Goal: Find contact information: Find contact information

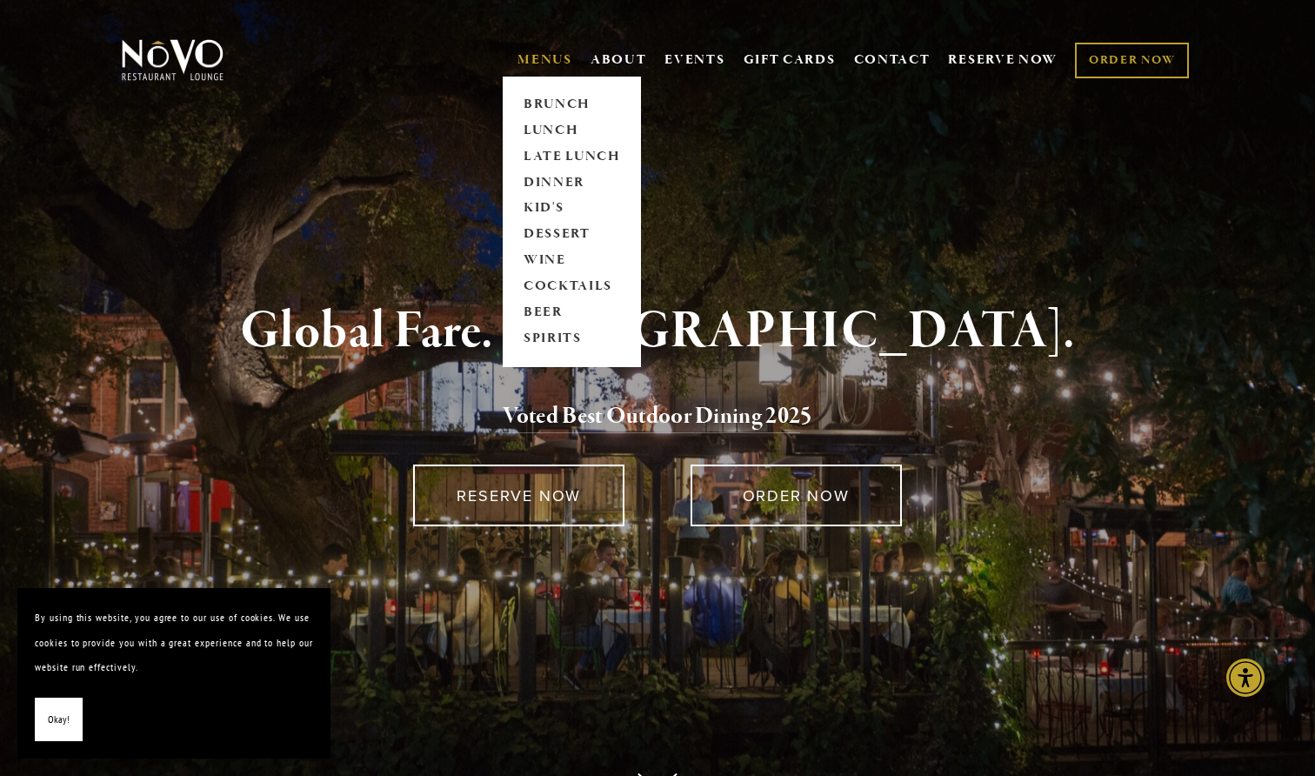
click at [548, 55] on link "MENUS" at bounding box center [545, 59] width 55 height 17
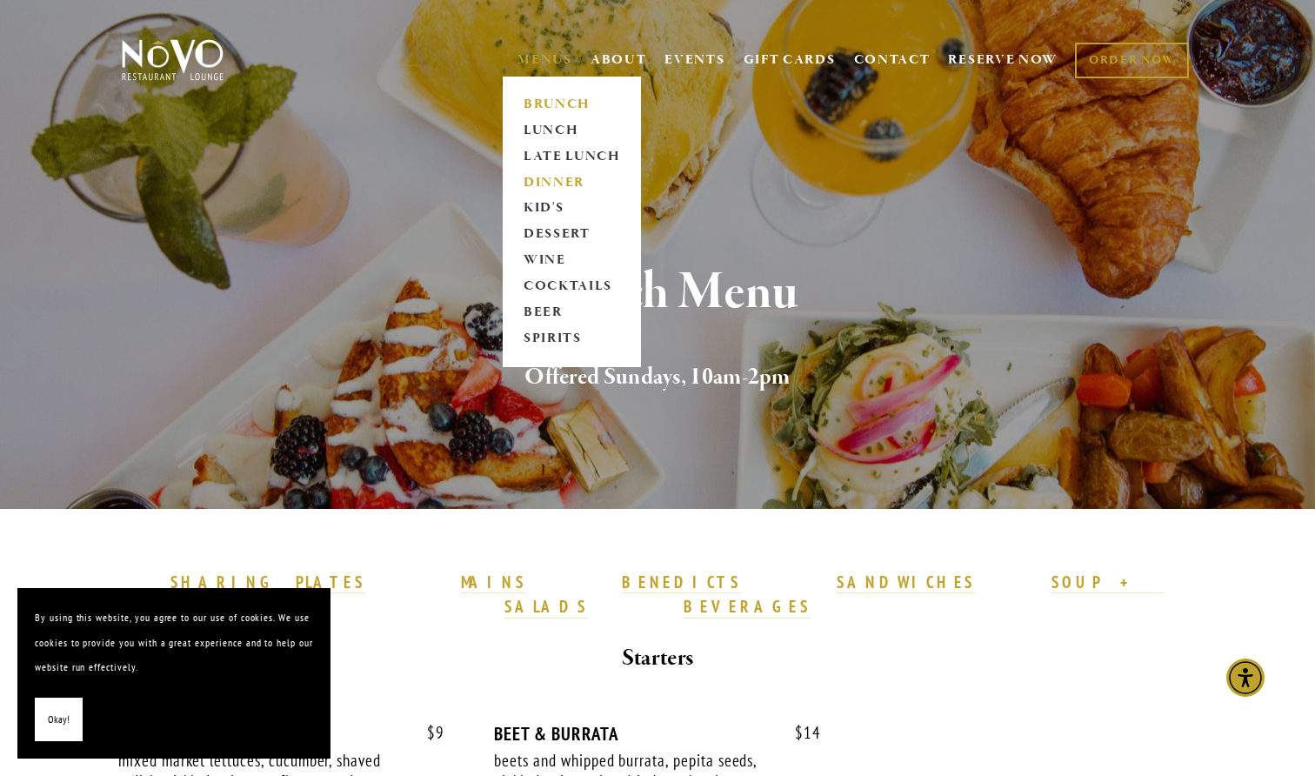
click at [552, 186] on link "DINNER" at bounding box center [572, 183] width 109 height 26
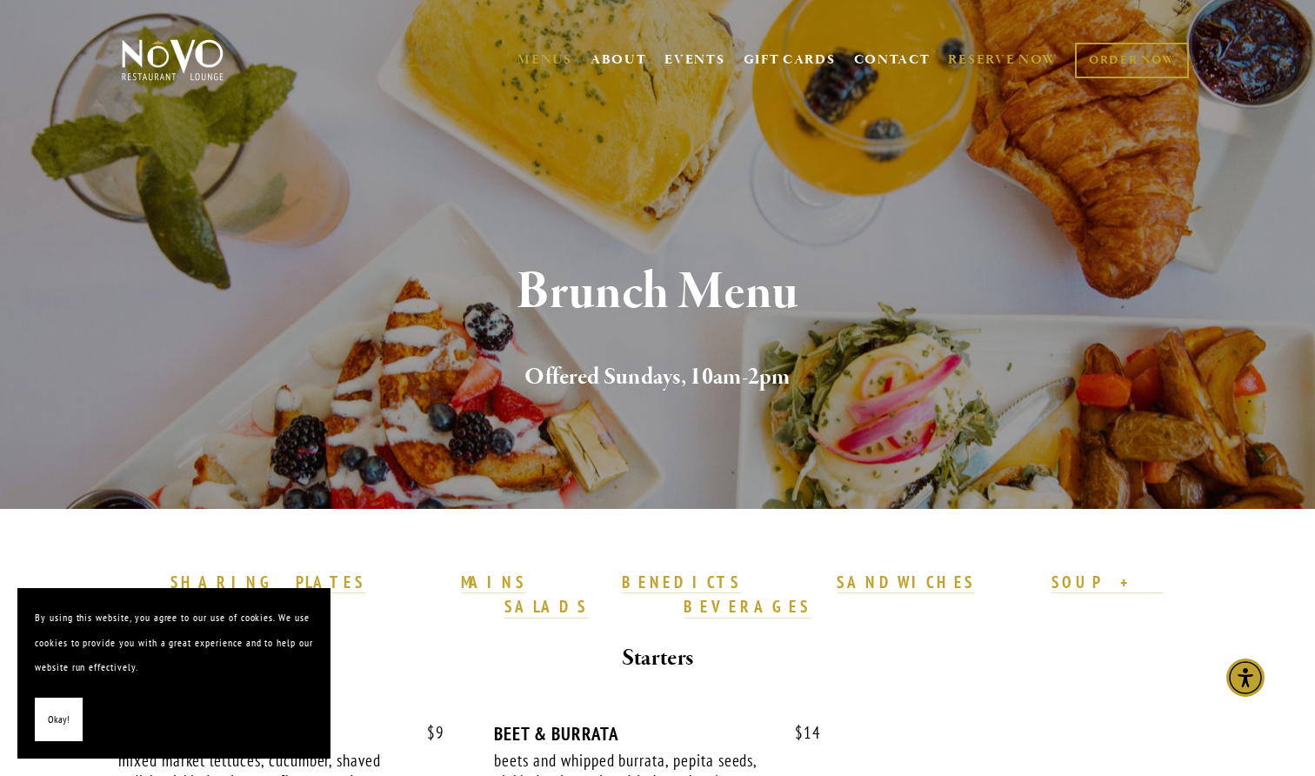
click at [1021, 55] on link "RESERVE NOW" at bounding box center [1003, 59] width 110 height 33
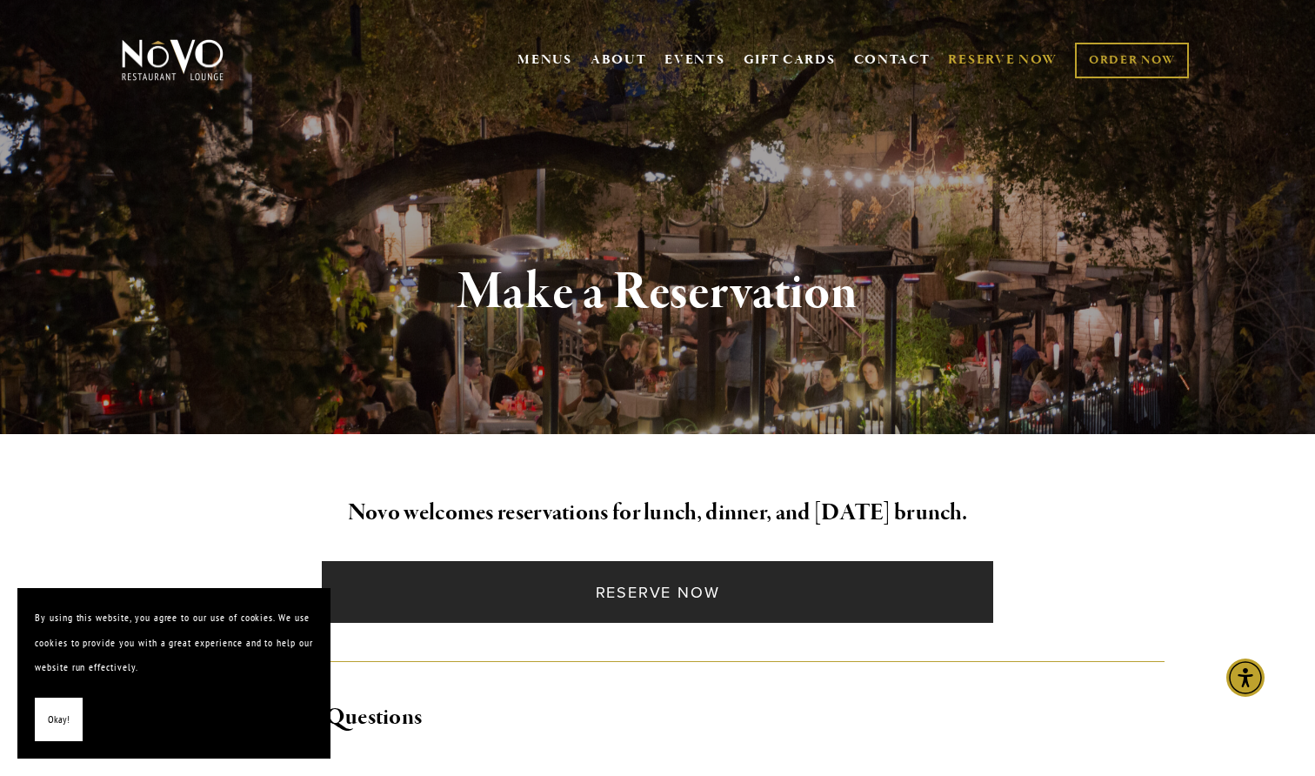
click at [725, 580] on link "Reserve Now" at bounding box center [657, 592] width 671 height 62
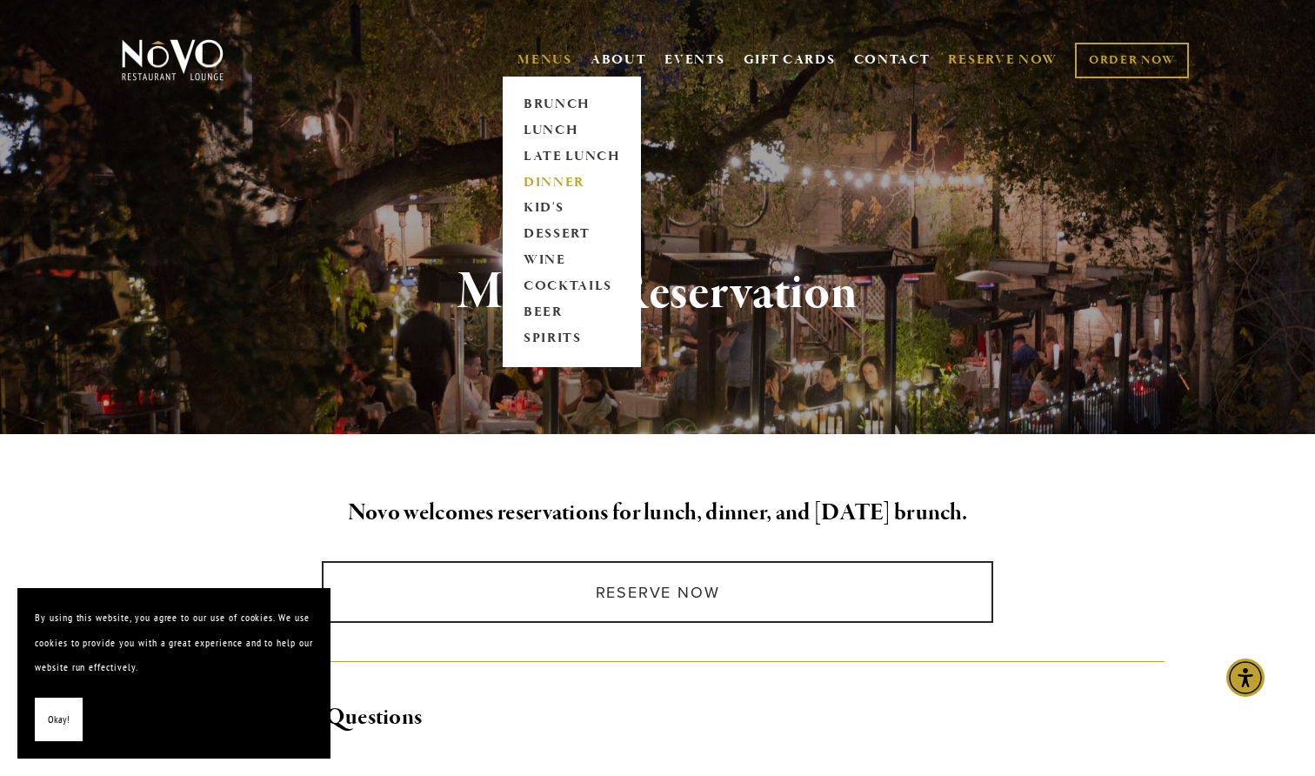
click at [555, 184] on link "DINNER" at bounding box center [572, 183] width 109 height 26
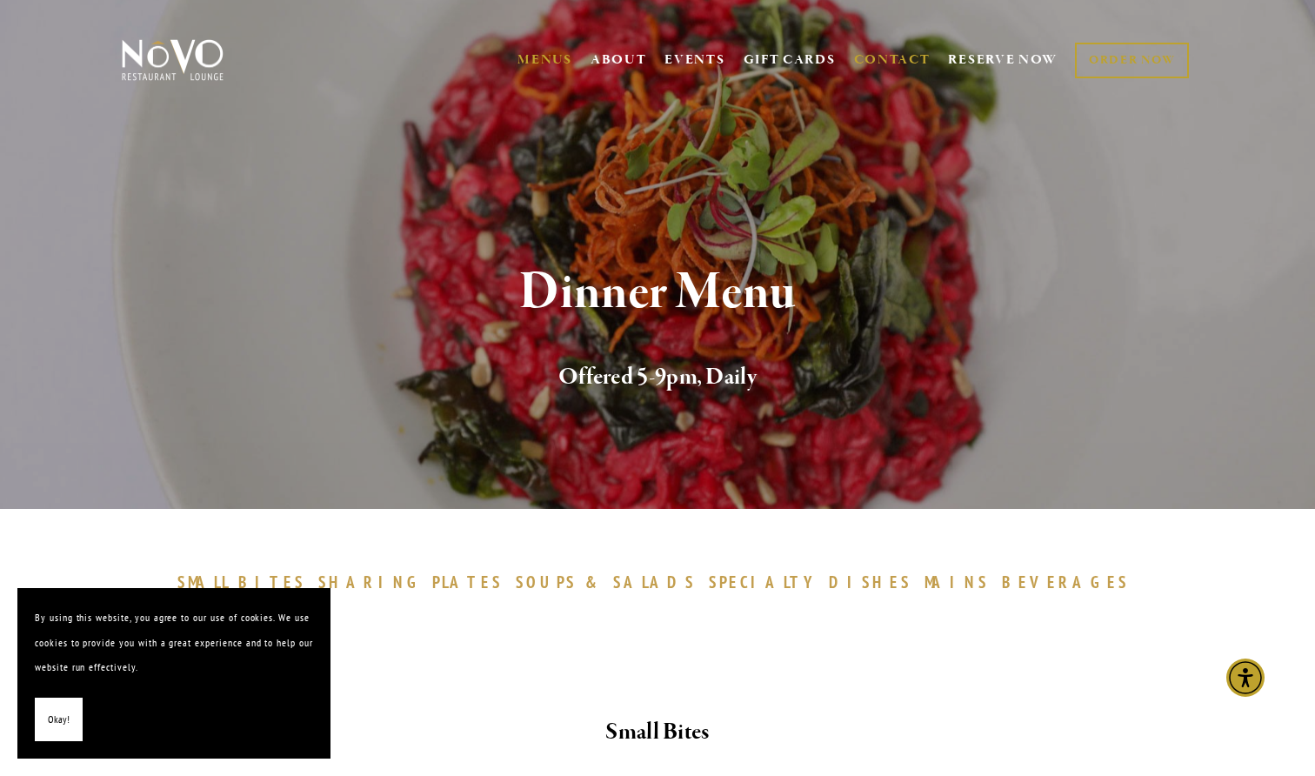
click at [878, 60] on link "CONTACT" at bounding box center [892, 59] width 77 height 33
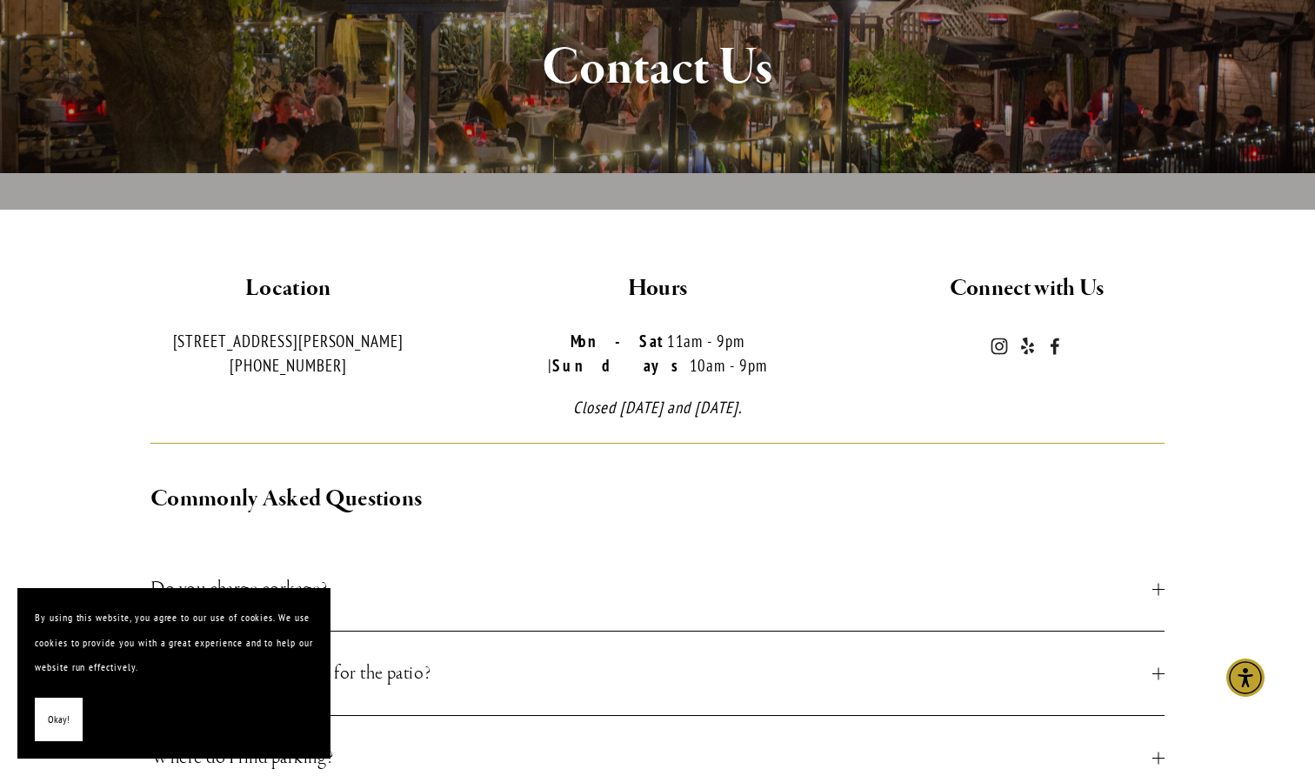
scroll to position [261, 0]
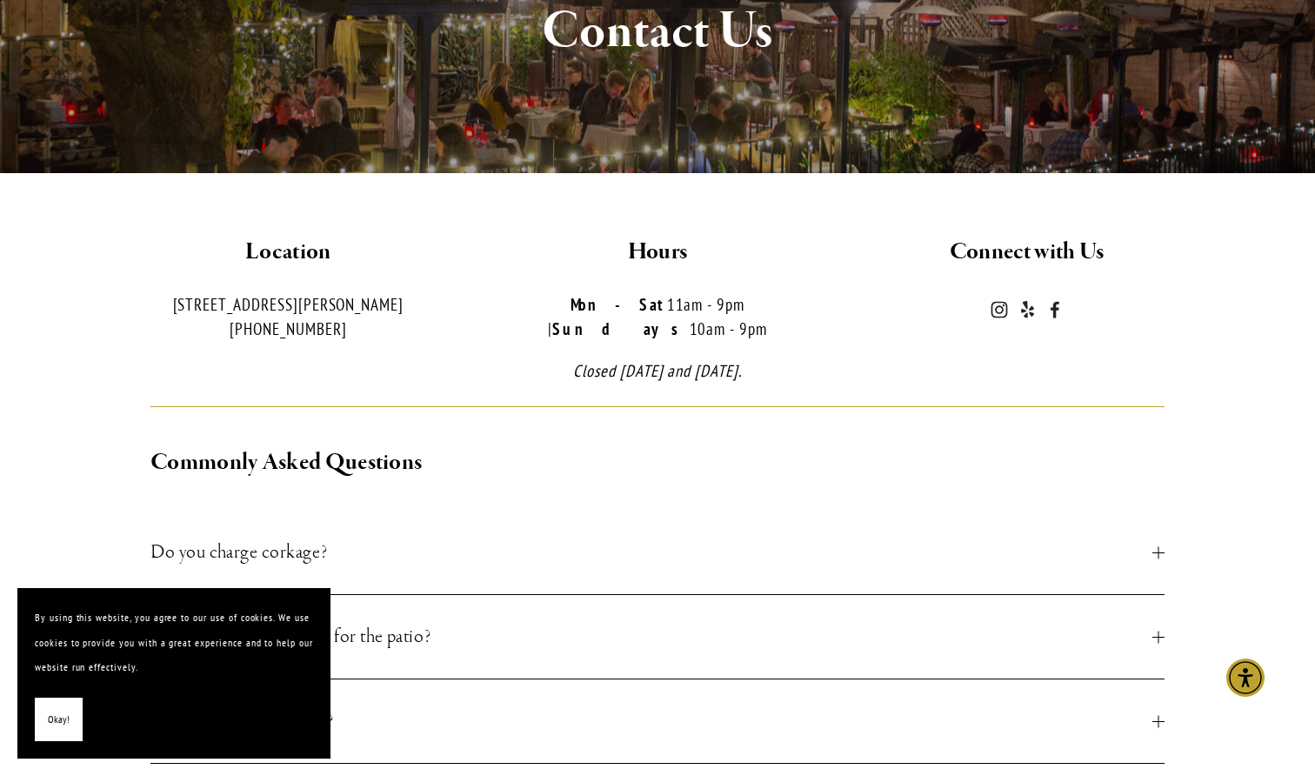
drag, startPoint x: 160, startPoint y: 306, endPoint x: 423, endPoint y: 304, distance: 262.7
click at [425, 306] on p "[STREET_ADDRESS][PERSON_NAME] [PHONE_NUMBER]" at bounding box center [288, 317] width 340 height 50
copy p "[STREET_ADDRESS][PERSON_NAME]"
